Goal: Task Accomplishment & Management: Use online tool/utility

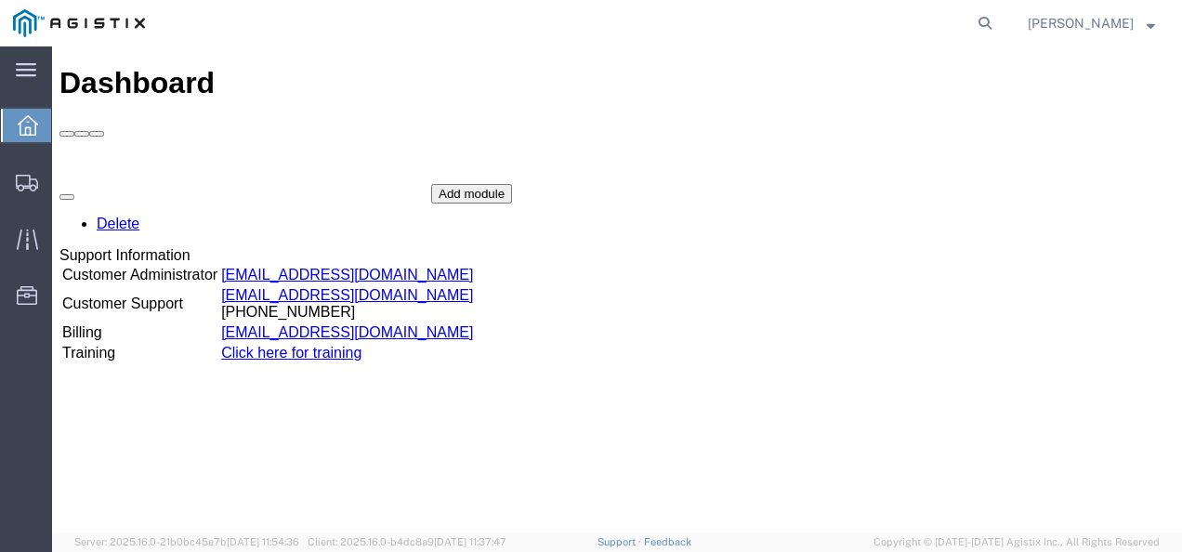
drag, startPoint x: 1048, startPoint y: 137, endPoint x: 1039, endPoint y: 94, distance: 43.7
click at [1042, 184] on div "Delete Support Information Customer Administrator [EMAIL_ADDRESS][DOMAIN_NAME] …" at bounding box center [616, 323] width 1115 height 279
click at [998, 26] on icon at bounding box center [985, 23] width 26 height 26
paste input "56029426"
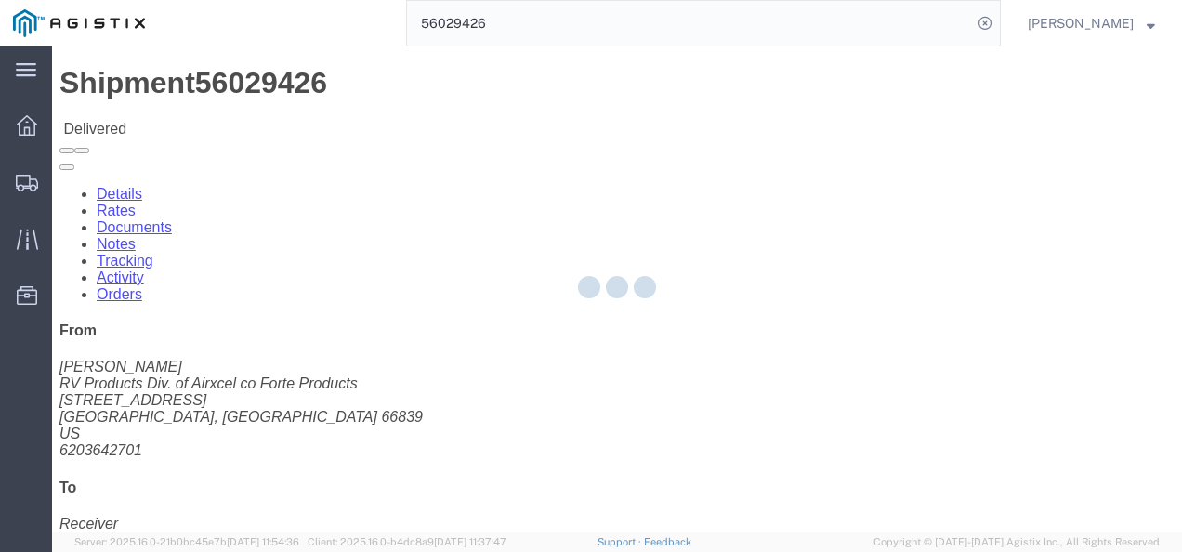
click at [500, 333] on div at bounding box center [617, 289] width 1130 height 486
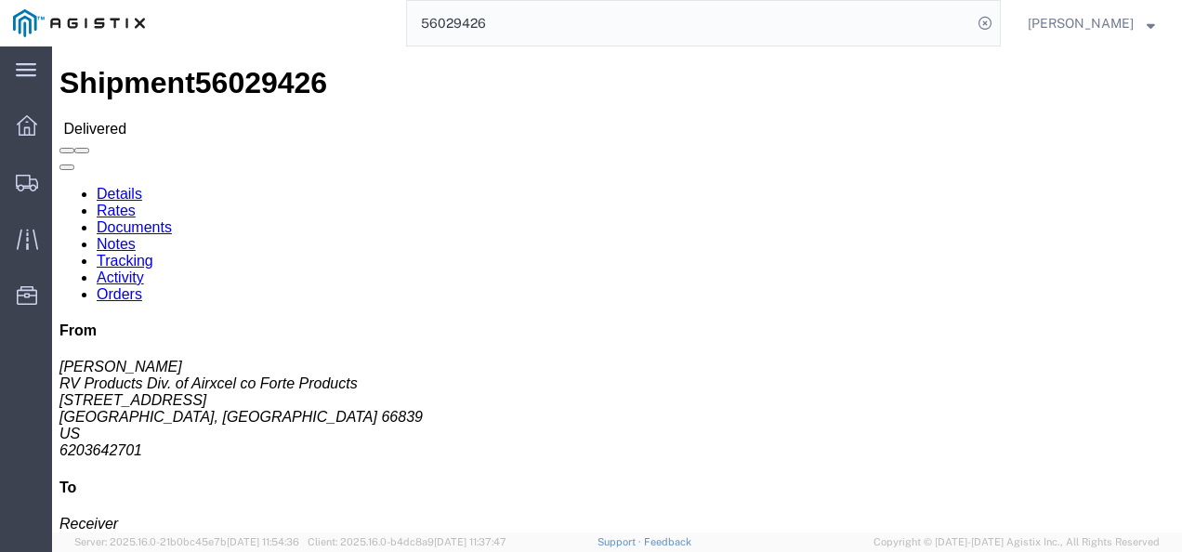
click link "Rates"
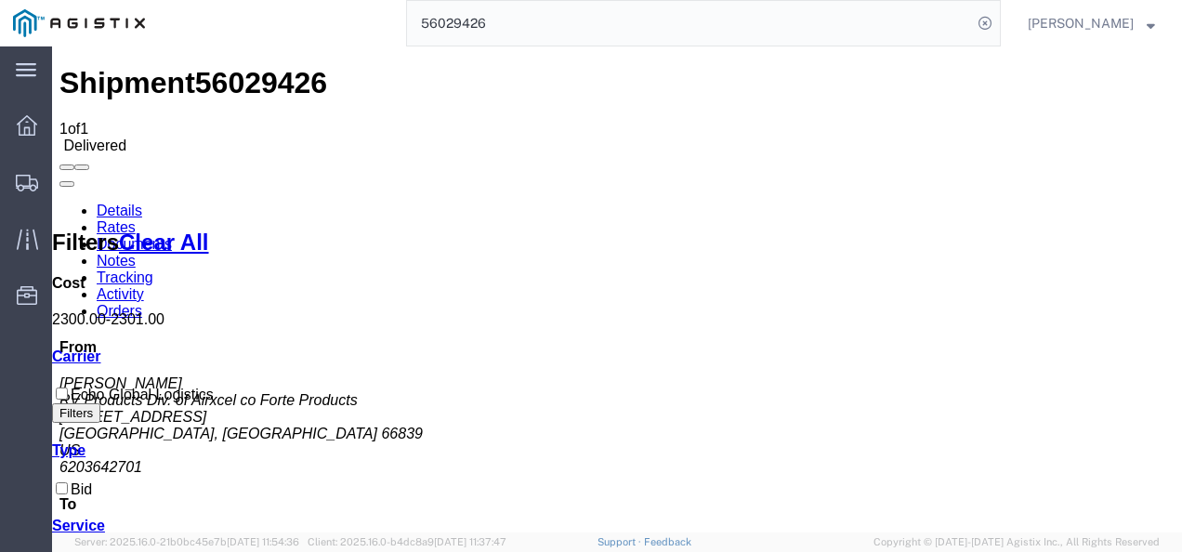
drag, startPoint x: 400, startPoint y: 379, endPoint x: 273, endPoint y: 373, distance: 127.4
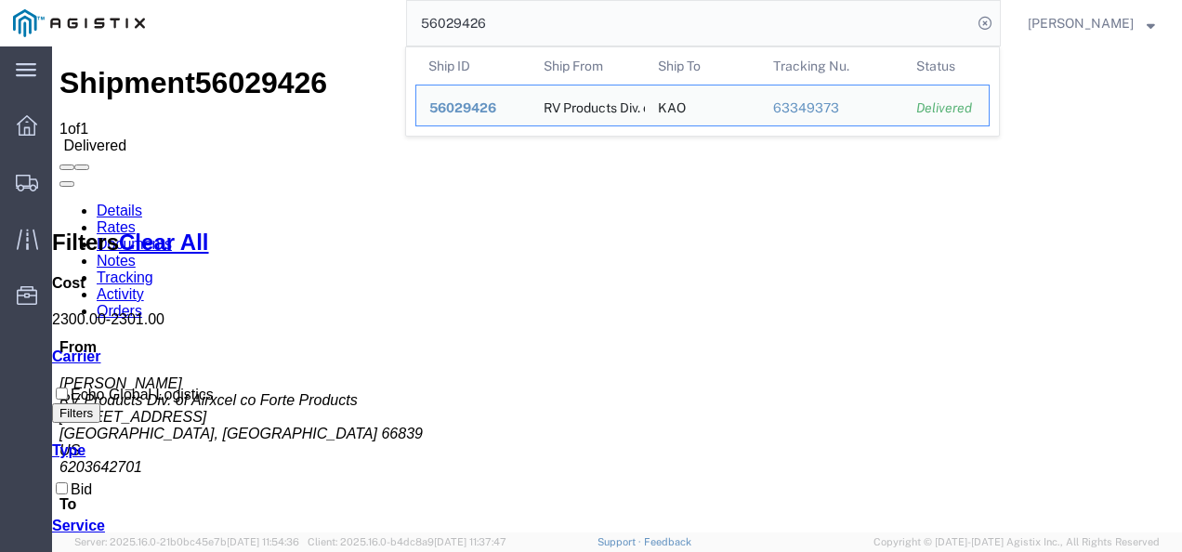
click at [578, 32] on input "56029426" at bounding box center [689, 23] width 565 height 45
paste input "109737"
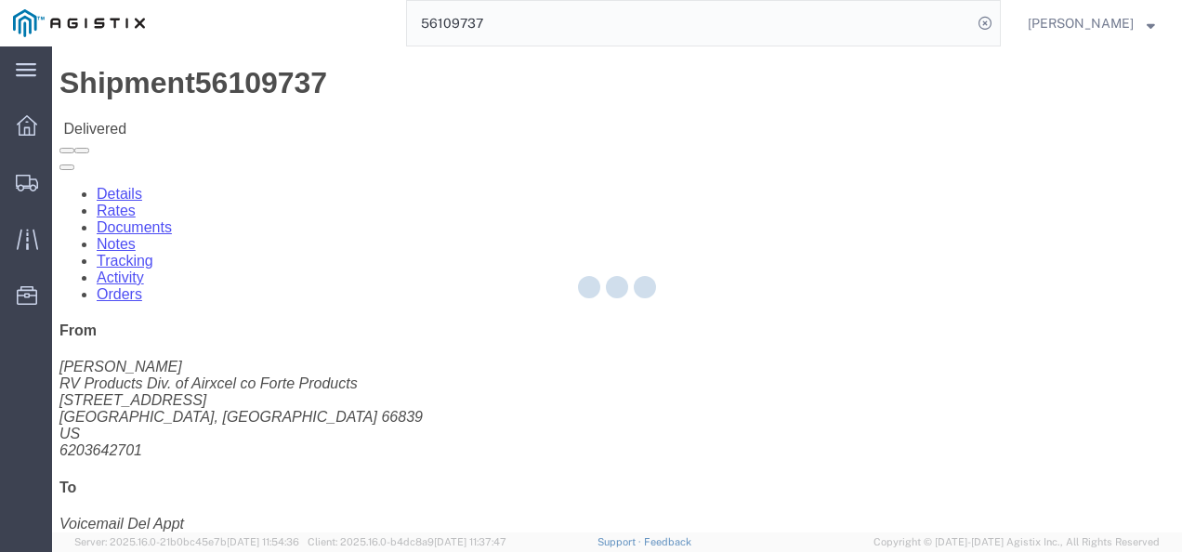
click div "Shipment Detail Ship From RV Products Div. of Airxcel co Forte Products ([PERSO…"
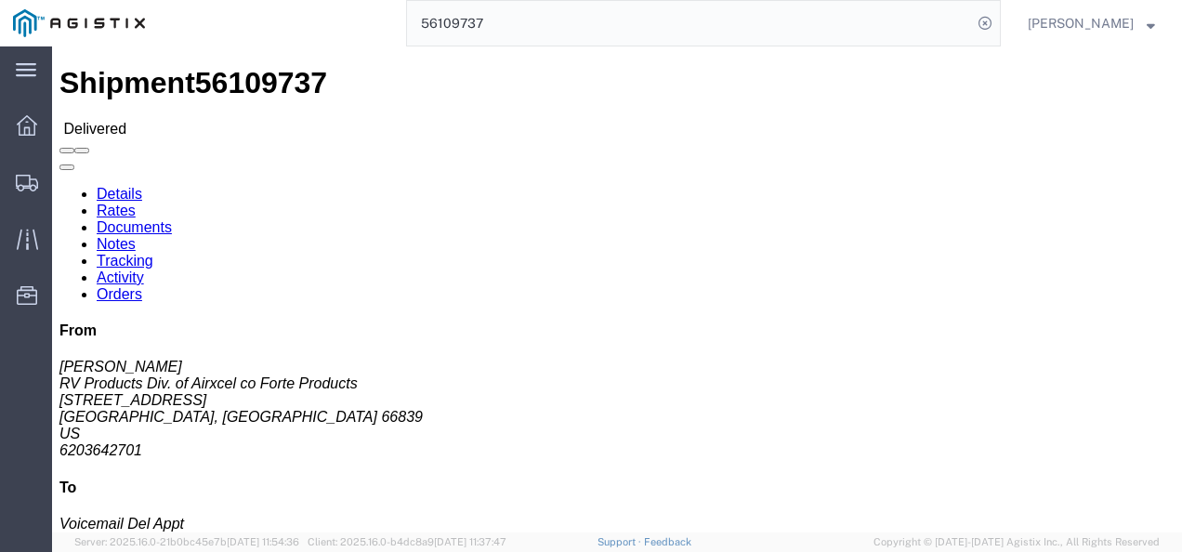
click link "Rates"
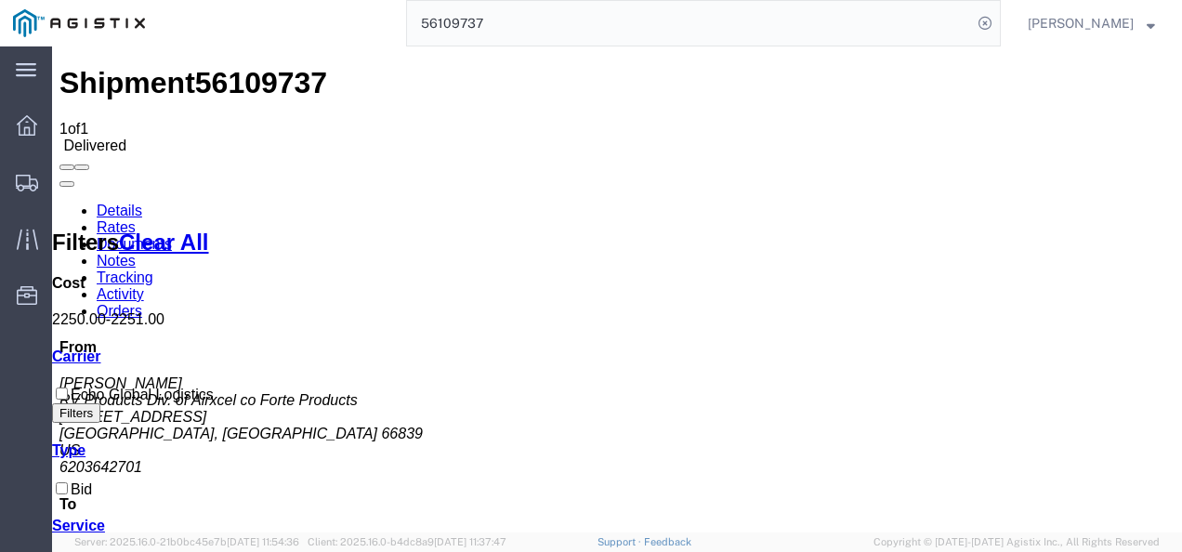
click at [230, 66] on span "56109737" at bounding box center [261, 82] width 132 height 33
copy span "56109737"
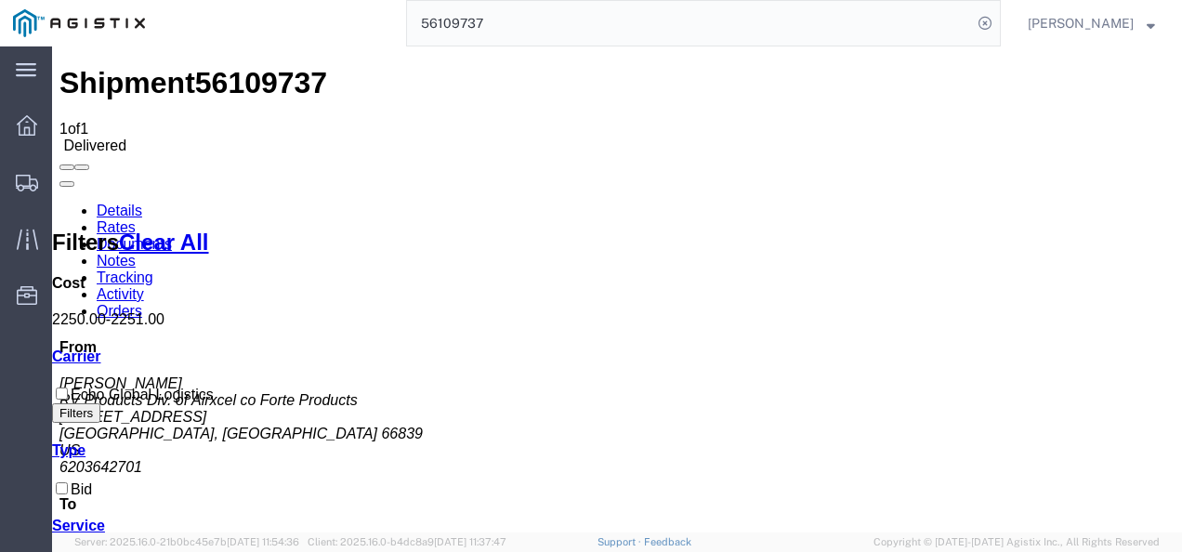
drag, startPoint x: 695, startPoint y: 327, endPoint x: 749, endPoint y: 367, distance: 67.1
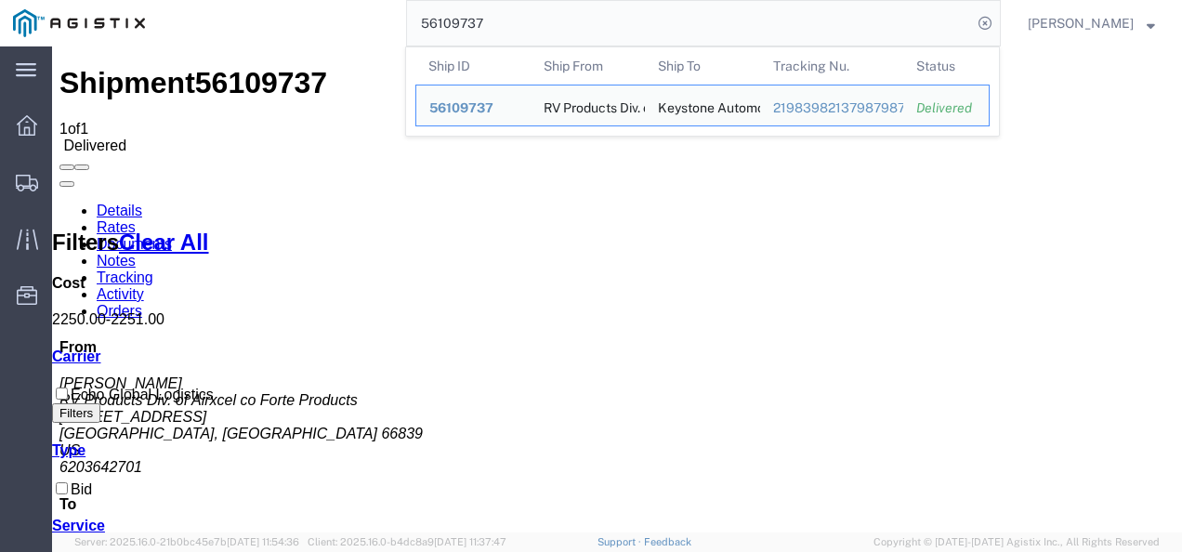
click at [546, 22] on input "56109737" at bounding box center [689, 23] width 565 height 45
paste input "029426"
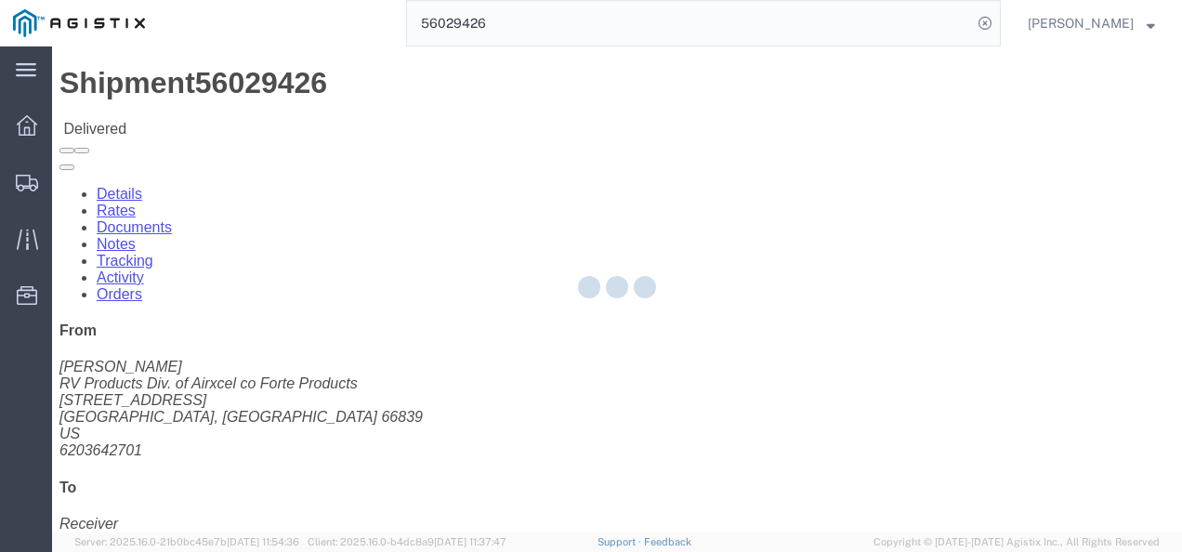
drag, startPoint x: 460, startPoint y: 330, endPoint x: 354, endPoint y: 252, distance: 131.5
click at [456, 326] on div at bounding box center [617, 289] width 1130 height 486
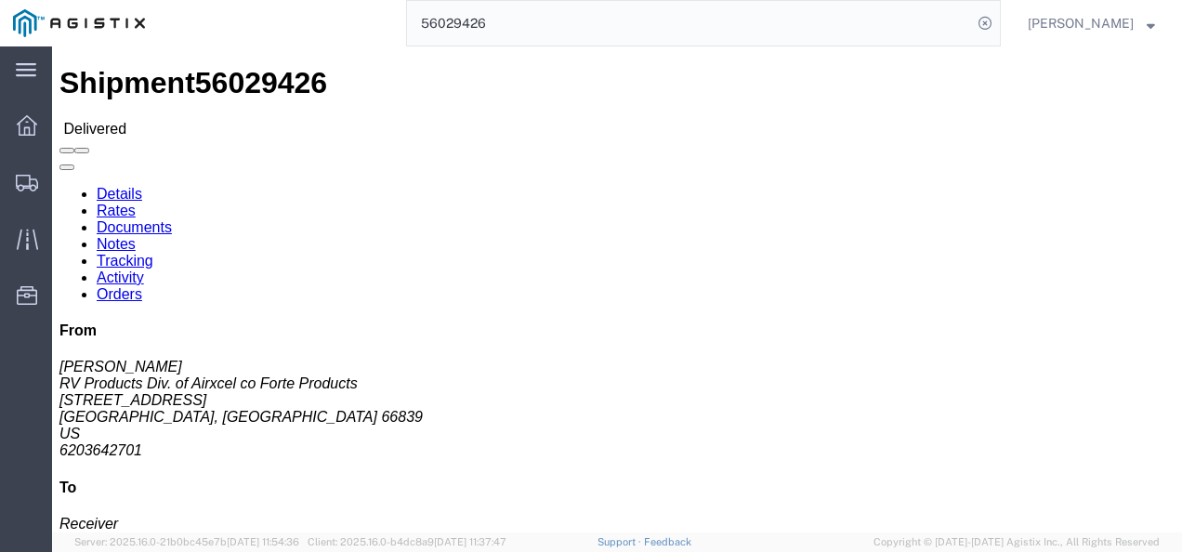
click link "Rates"
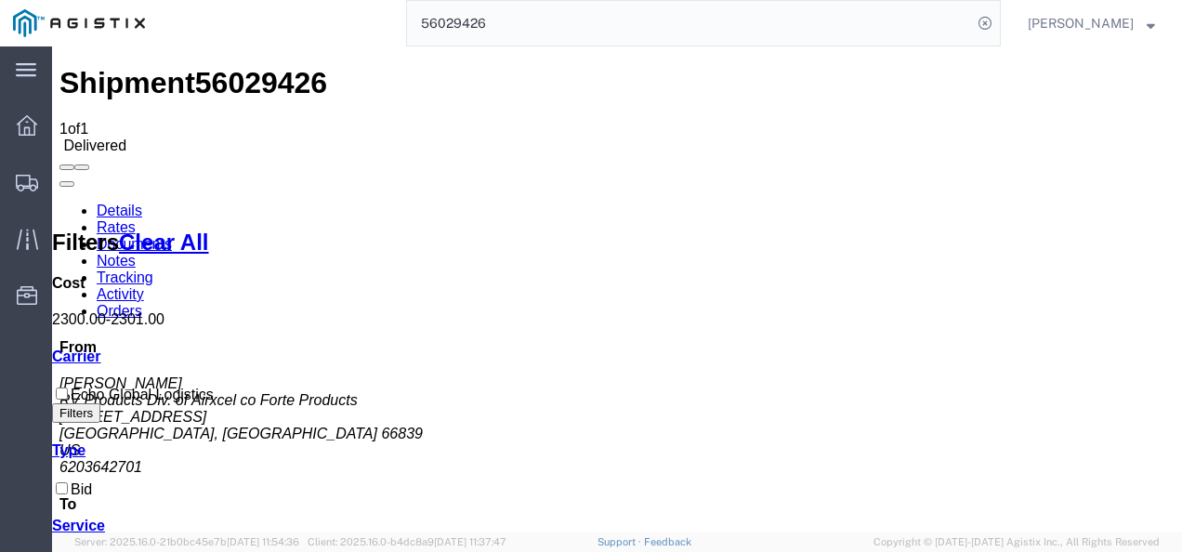
drag, startPoint x: 739, startPoint y: 381, endPoint x: 733, endPoint y: 338, distance: 43.2
click at [565, 29] on input "56029426" at bounding box center [689, 23] width 565 height 45
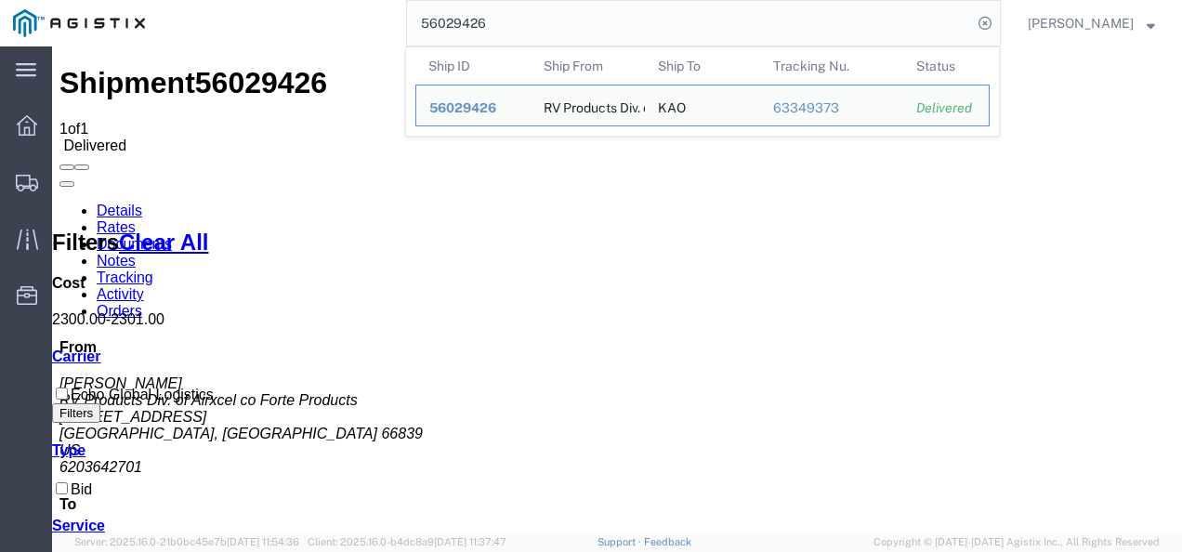
paste input "109737"
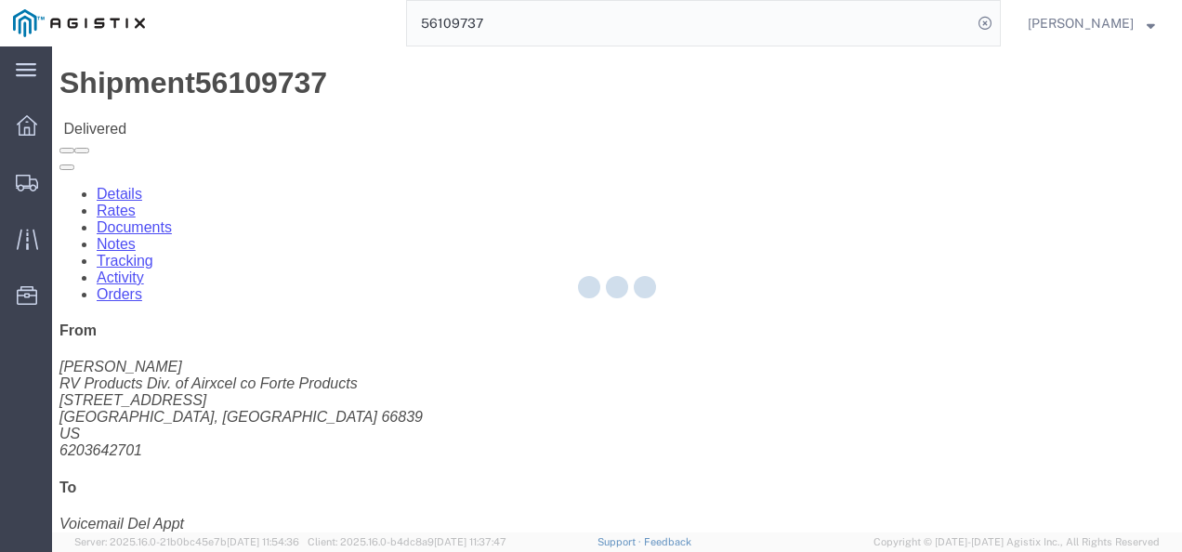
drag, startPoint x: 516, startPoint y: 356, endPoint x: 396, endPoint y: 273, distance: 146.3
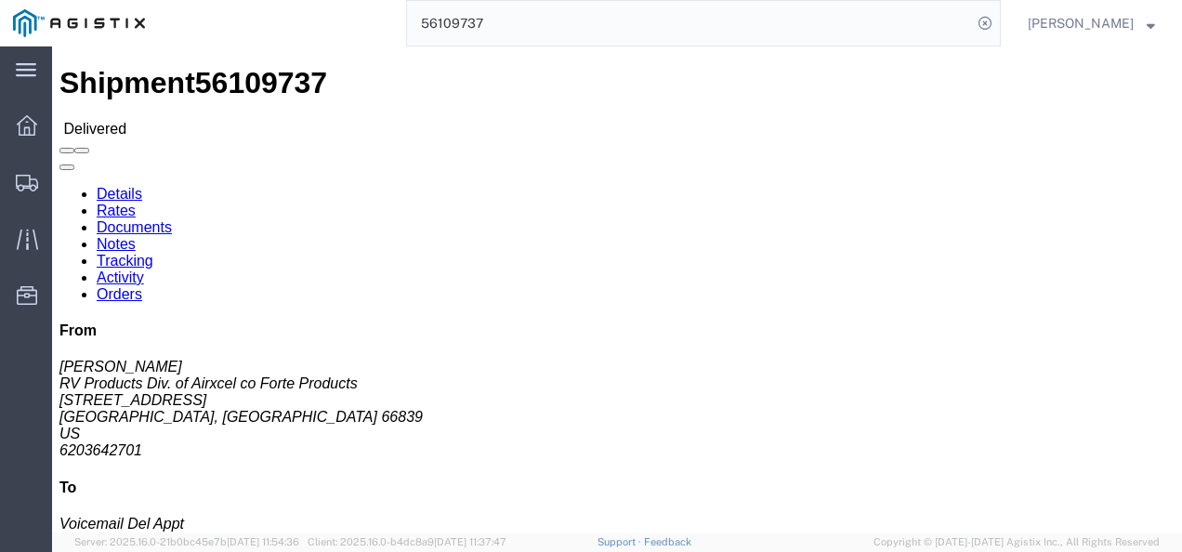
click link "Rates"
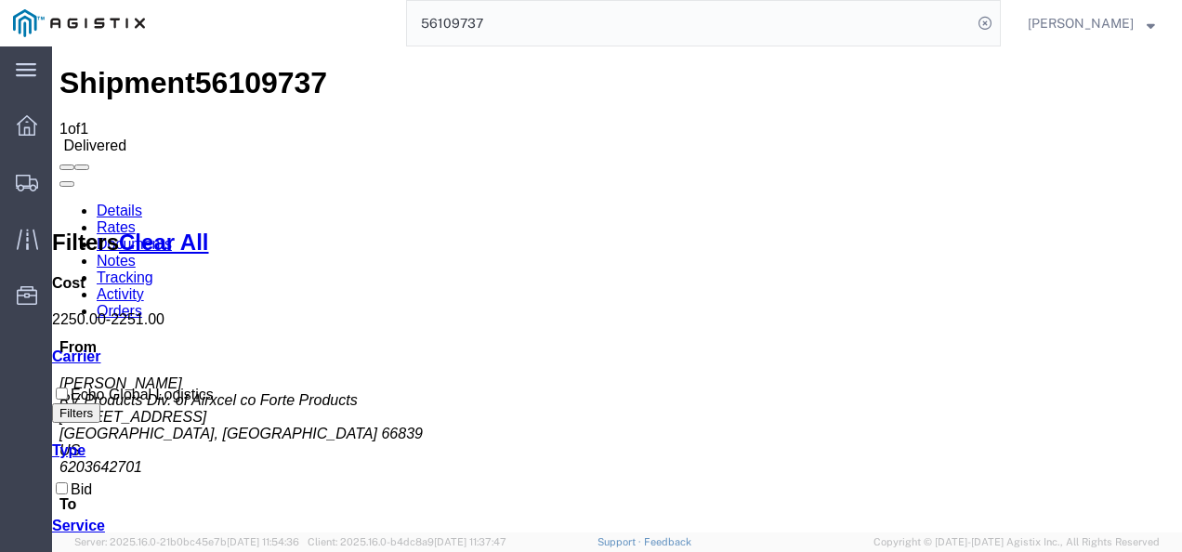
drag, startPoint x: 446, startPoint y: 380, endPoint x: 459, endPoint y: 438, distance: 60.0
drag, startPoint x: 563, startPoint y: 422, endPoint x: 568, endPoint y: 523, distance: 101.4
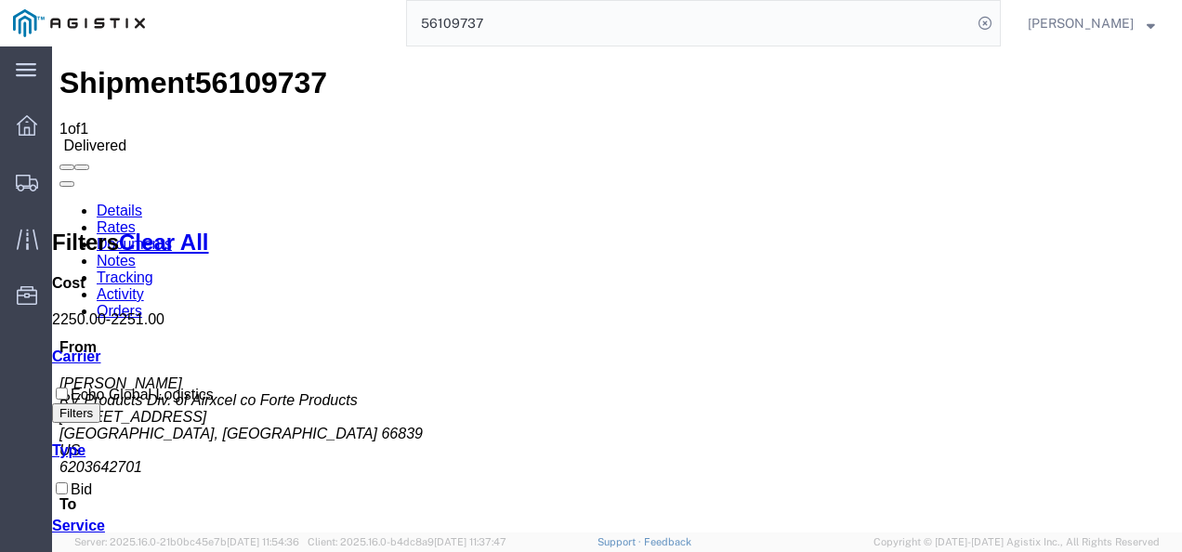
drag, startPoint x: 523, startPoint y: 0, endPoint x: 572, endPoint y: 24, distance: 54.8
click at [572, 24] on input "56109737" at bounding box center [689, 23] width 565 height 45
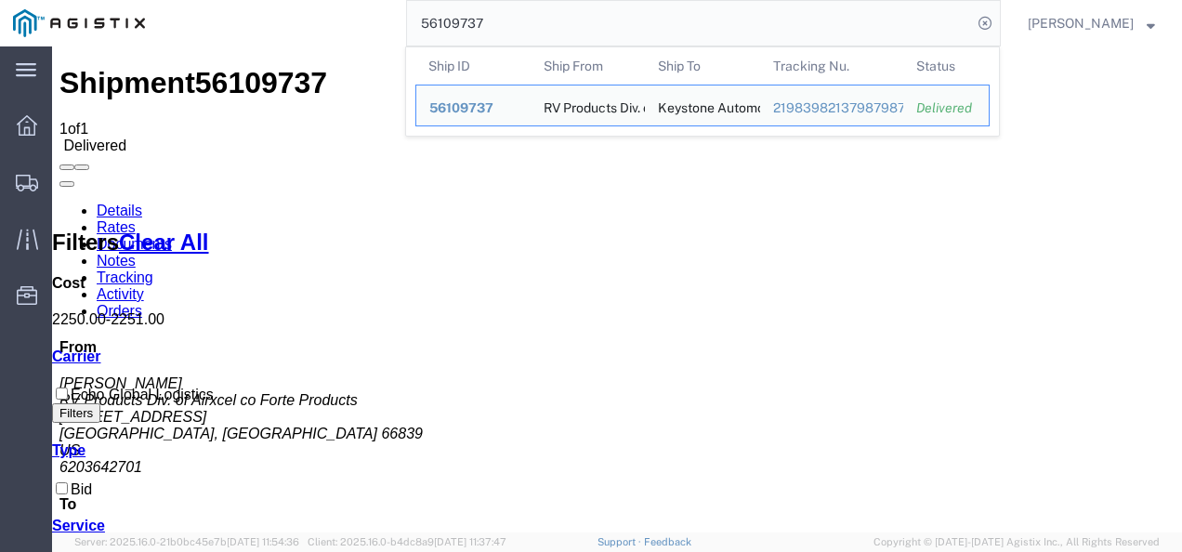
click at [570, 22] on input "56109737" at bounding box center [689, 23] width 565 height 45
paste input "486994"
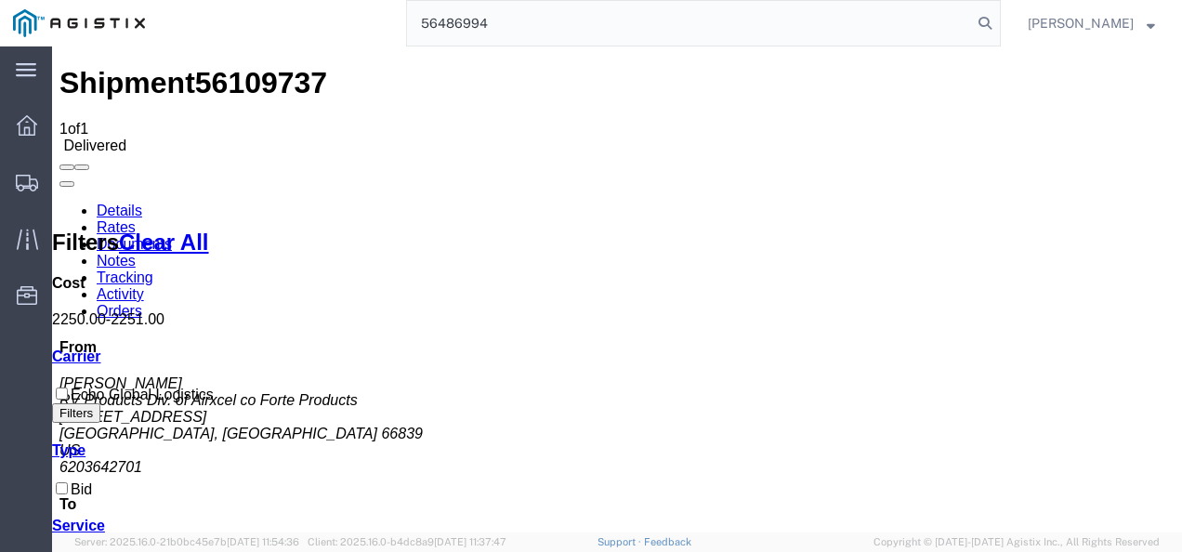
type input "56486994"
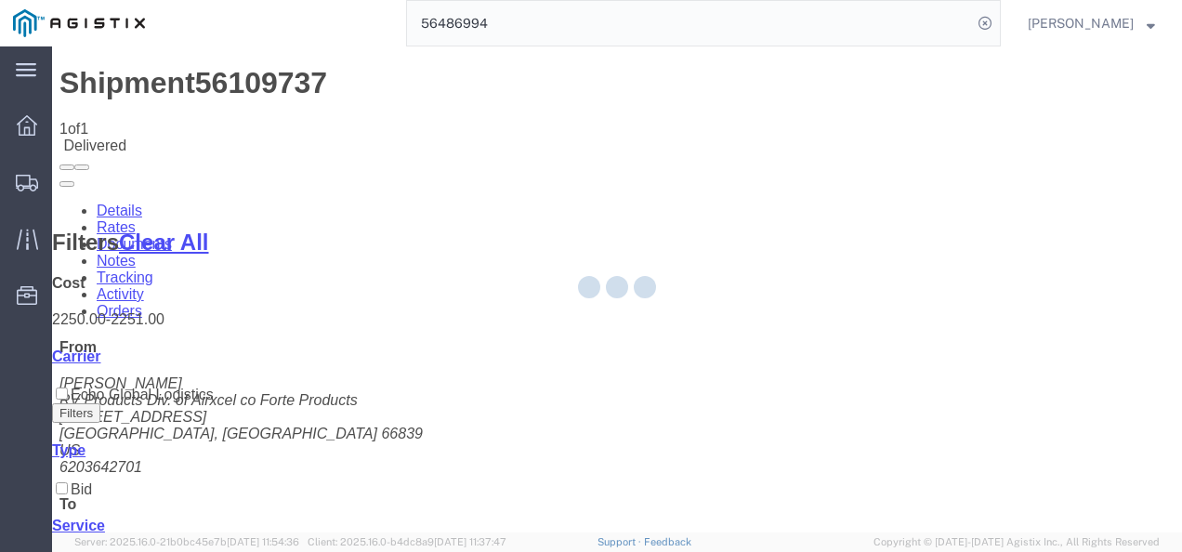
drag, startPoint x: 671, startPoint y: 420, endPoint x: 757, endPoint y: 544, distance: 151.5
click at [672, 420] on div at bounding box center [617, 289] width 1130 height 486
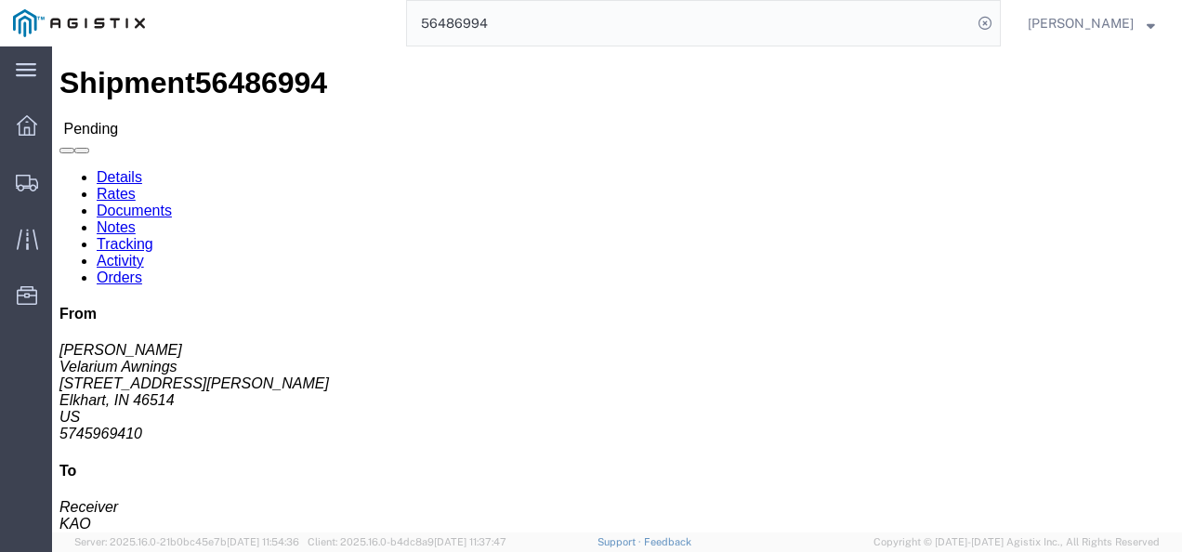
drag, startPoint x: 503, startPoint y: 409, endPoint x: 433, endPoint y: 362, distance: 84.5
click div "Leg 1 - Truckload Vehicle 1: Standard Dry Van (53 Feet) Number of trucks: 1"
click link "Rates"
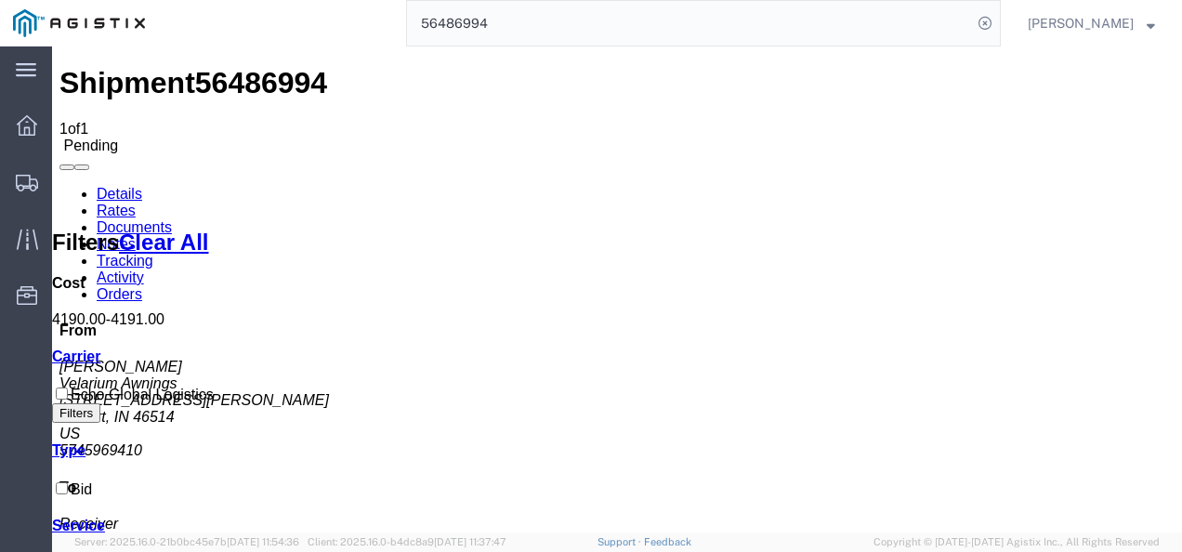
click at [136, 186] on link "Details" at bounding box center [120, 194] width 46 height 16
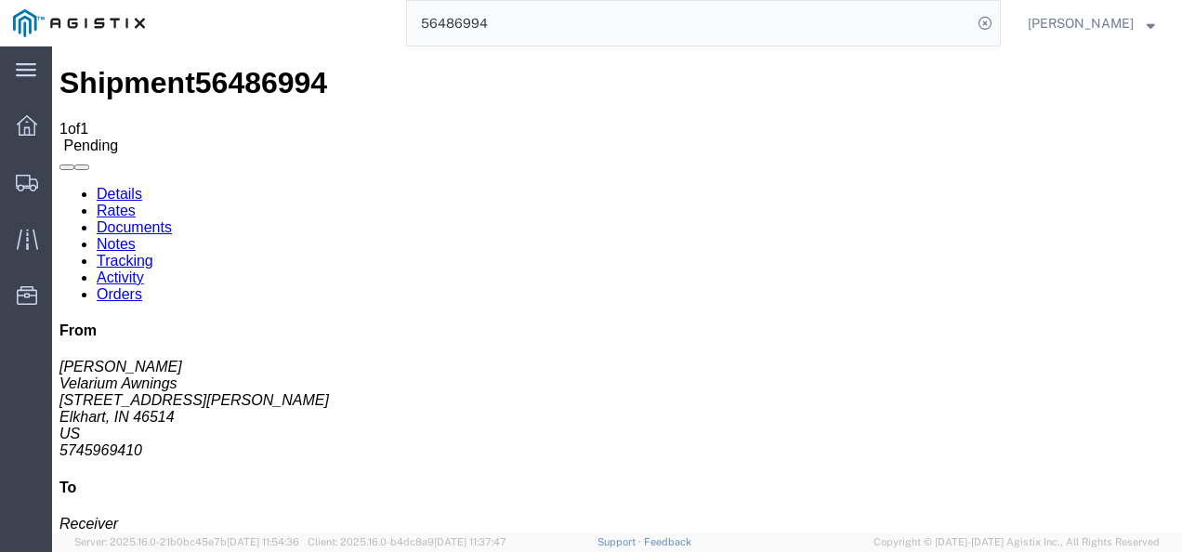
click button "Enter / Modify Bid"
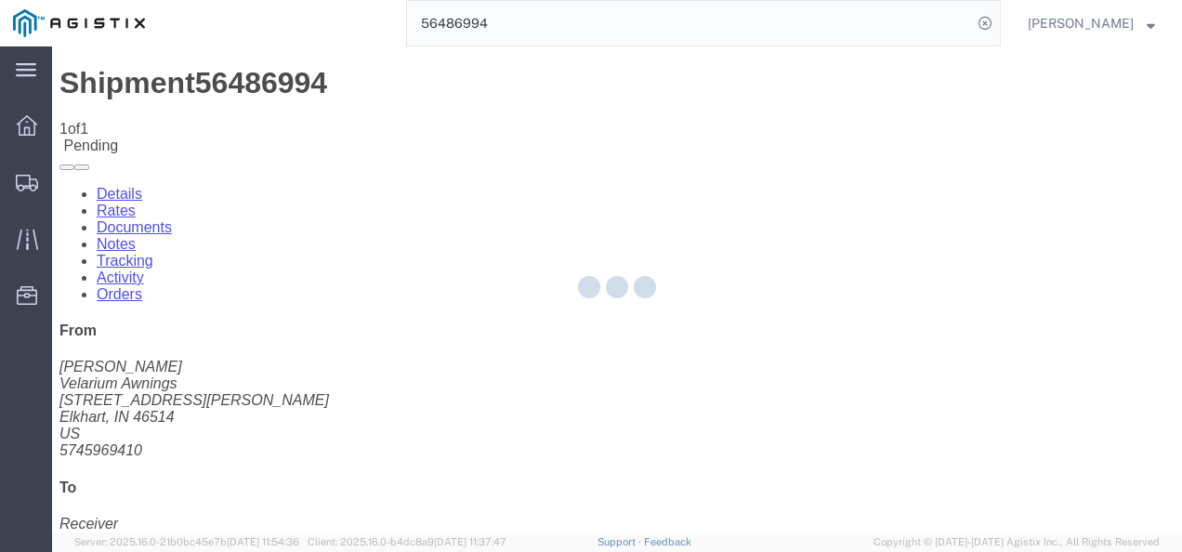
select select "4622"
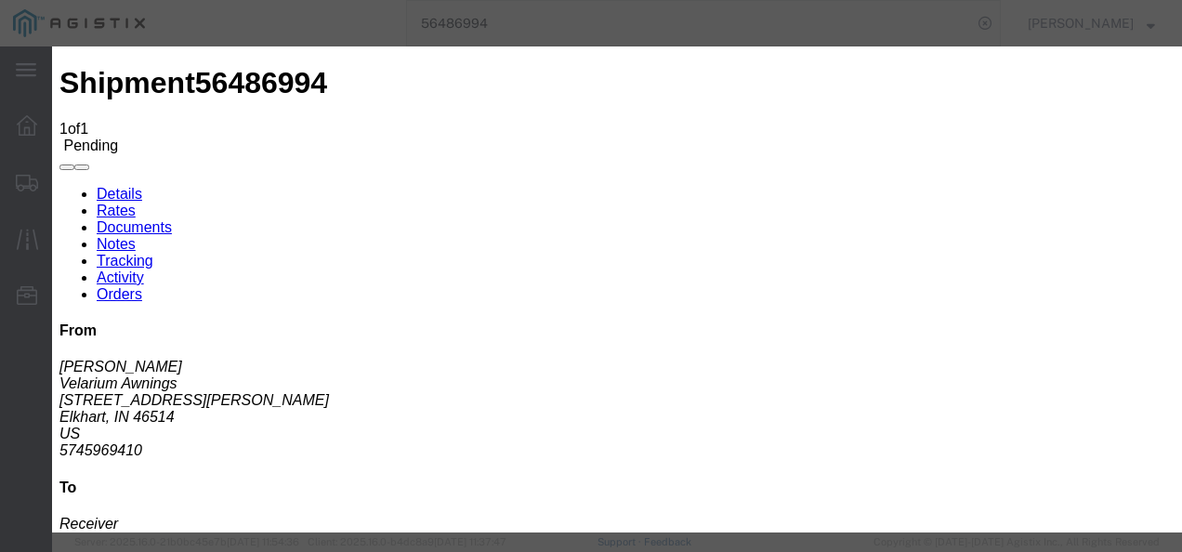
click link "ks_ga - Echo Global Logistics - TL Standard 3 - 5 Day"
drag, startPoint x: 962, startPoint y: 100, endPoint x: 591, endPoint y: 99, distance: 371.6
click div "Select 2 Day Service 3 Axle Winch Truck 3 to 5 Day Service 96L Domestic Flat Ra…"
type input "1700"
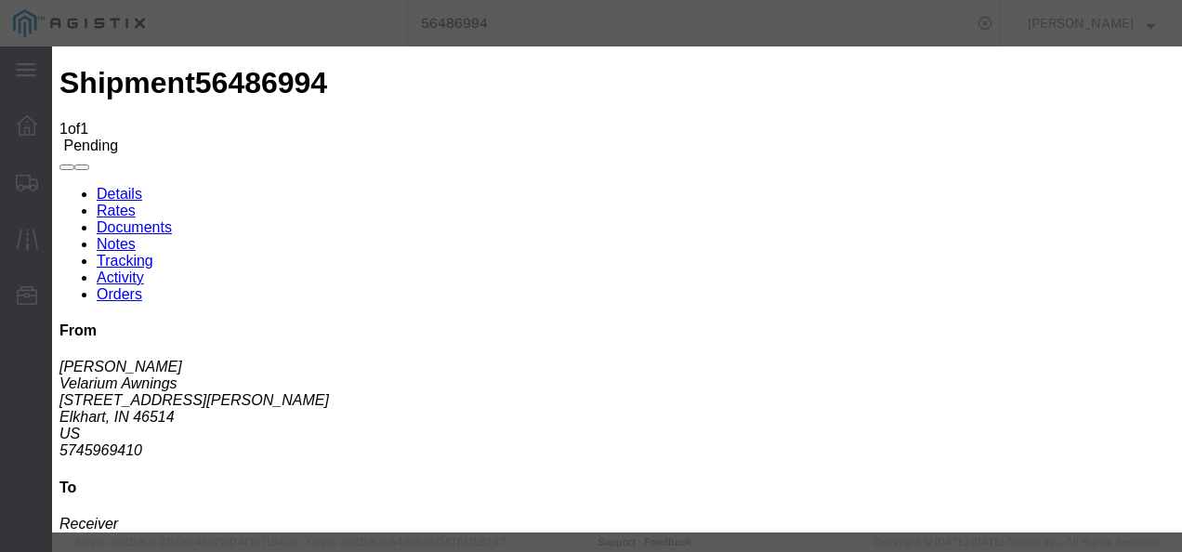
click button "Submit"
